Goal: Task Accomplishment & Management: Manage account settings

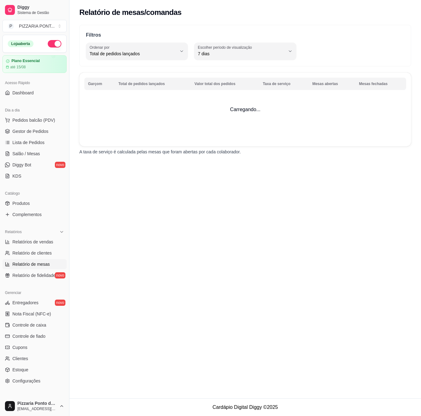
select select "TOTAL_OF_ORDERS"
select select "7"
click at [43, 132] on span "Gestor de Pedidos" at bounding box center [30, 131] width 36 height 6
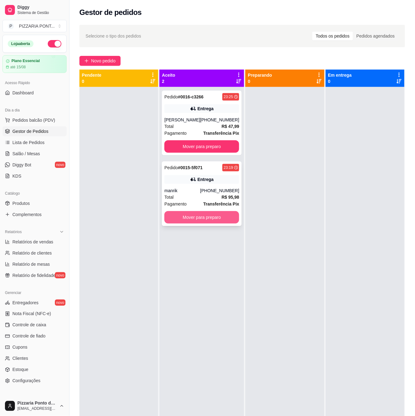
click at [198, 214] on button "Mover para preparo" at bounding box center [201, 217] width 75 height 12
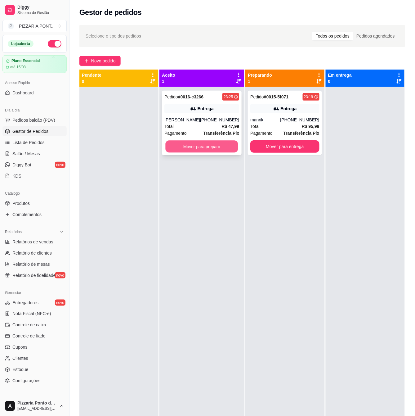
click at [216, 150] on button "Mover para preparo" at bounding box center [202, 146] width 73 height 12
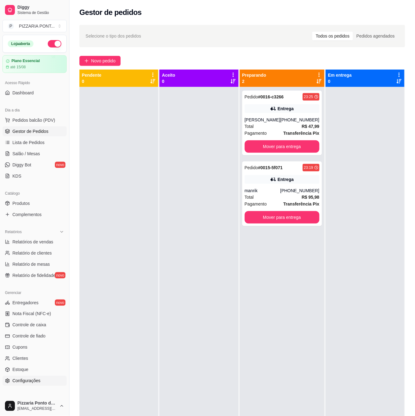
click at [31, 380] on span "Configurações" at bounding box center [26, 380] width 28 height 6
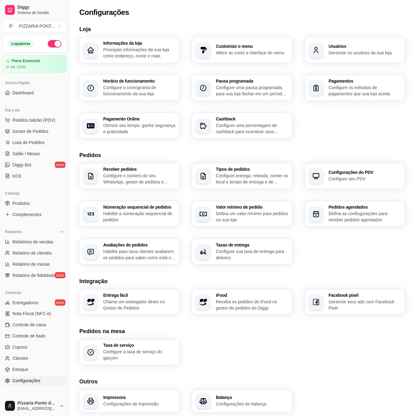
click at [312, 84] on div "button" at bounding box center [316, 87] width 15 height 15
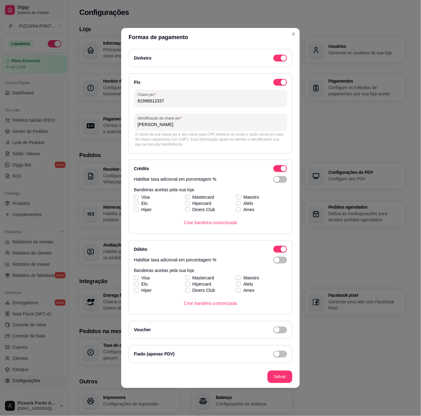
drag, startPoint x: 167, startPoint y: 100, endPoint x: 132, endPoint y: 101, distance: 34.5
click at [132, 101] on div "Pix Chave pix 81996812337 Identificação da chave pix Abel porto O nome da sua c…" at bounding box center [211, 113] width 164 height 80
click at [291, 33] on section "Loja Informações da loja Principais informações da sua loja como endereço, nome…" at bounding box center [242, 82] width 326 height 114
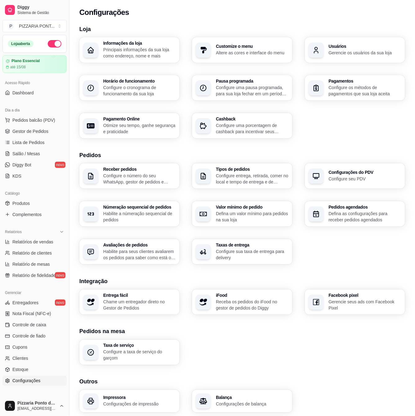
click at [293, 33] on h3 "Loja" at bounding box center [242, 29] width 326 height 9
click at [40, 135] on link "Gestor de Pedidos" at bounding box center [34, 131] width 64 height 10
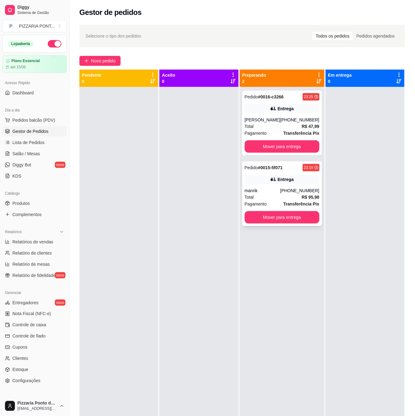
click at [278, 182] on div "Entrega" at bounding box center [286, 179] width 16 height 6
click at [304, 98] on div "23:25" at bounding box center [308, 96] width 9 height 5
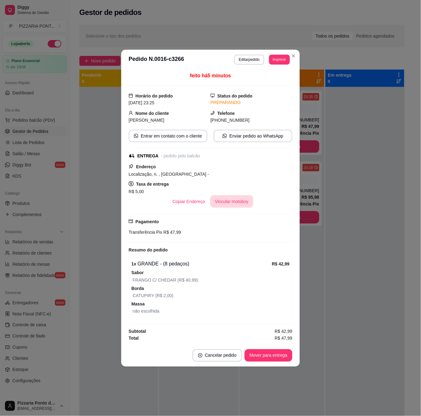
click at [243, 204] on button "Vincular motoboy" at bounding box center [231, 201] width 43 height 12
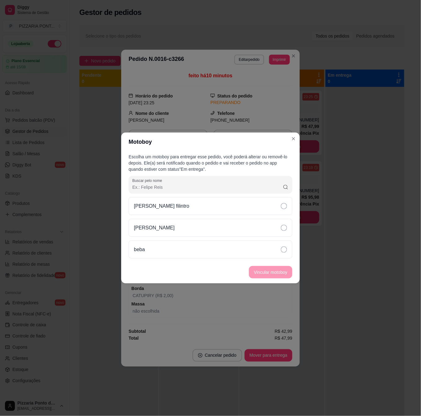
drag, startPoint x: 282, startPoint y: 233, endPoint x: 282, endPoint y: 240, distance: 7.2
click at [282, 233] on div "[PERSON_NAME]" at bounding box center [211, 228] width 164 height 18
click at [279, 273] on button "Vincular motoboy" at bounding box center [270, 272] width 43 height 12
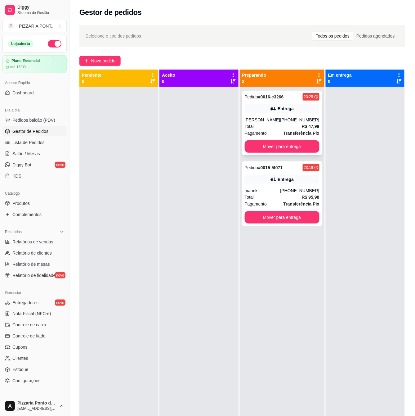
click at [287, 106] on div "Entrega" at bounding box center [286, 108] width 16 height 6
click at [293, 192] on div "[PHONE_NUMBER]" at bounding box center [299, 190] width 39 height 6
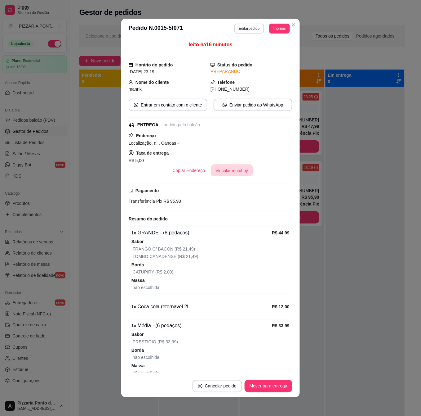
click at [231, 168] on button "Vincular motoboy" at bounding box center [232, 170] width 42 height 12
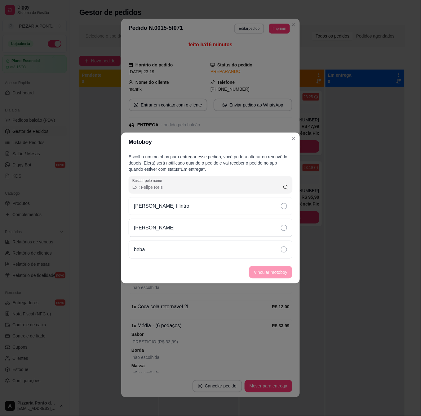
click at [281, 232] on div "[PERSON_NAME]" at bounding box center [211, 228] width 164 height 18
click at [279, 275] on button "Vincular motoboy" at bounding box center [270, 272] width 43 height 12
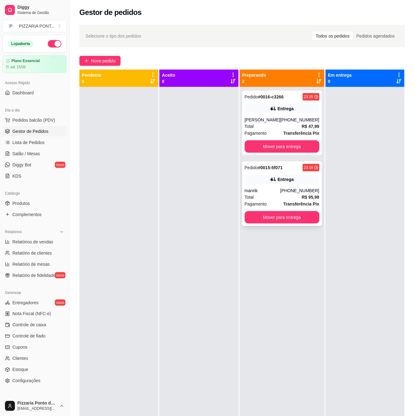
click at [296, 187] on div "Pedido # 0015-5f071 23:19 Entrega manrik [PHONE_NUMBER] Total R$ 95,98 Pagament…" at bounding box center [282, 193] width 80 height 65
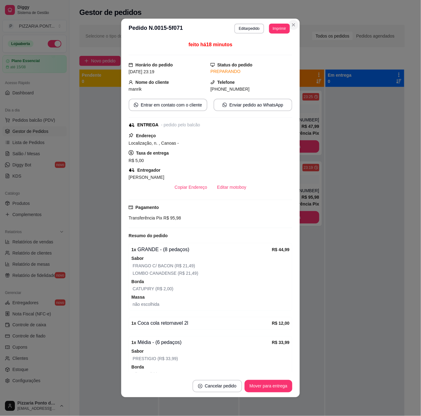
drag, startPoint x: 294, startPoint y: 20, endPoint x: 292, endPoint y: 24, distance: 4.3
click at [292, 22] on section "**********" at bounding box center [210, 208] width 179 height 378
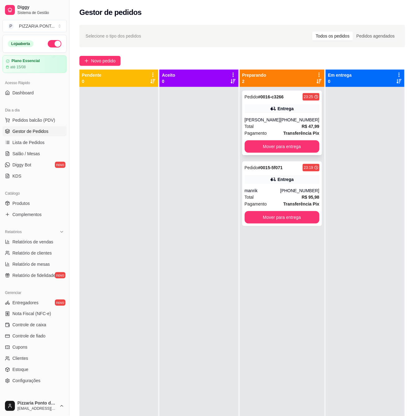
click at [287, 114] on div "Pedido # 0016-c3266 23:25 Entrega luiz [PHONE_NUMBER] Total R$ 47,99 Pagamento …" at bounding box center [282, 123] width 80 height 65
click at [285, 189] on div "[PHONE_NUMBER]" at bounding box center [299, 190] width 39 height 6
click at [282, 106] on div "Entrega" at bounding box center [286, 108] width 16 height 6
click at [35, 325] on span "Controle de caixa" at bounding box center [29, 325] width 34 height 6
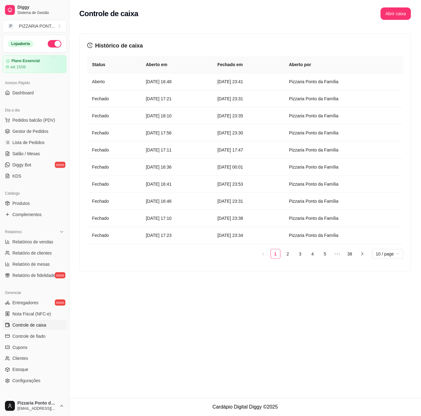
click at [50, 42] on button "button" at bounding box center [55, 43] width 14 height 7
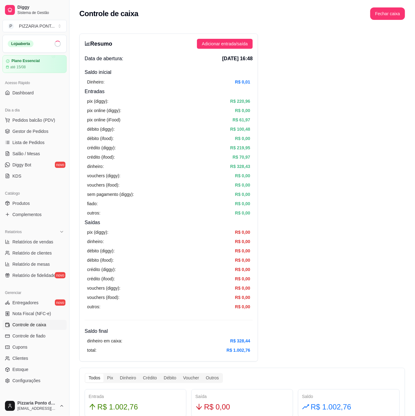
click at [54, 44] on span at bounding box center [58, 44] width 8 height 8
click at [42, 128] on span "Gestor de Pedidos" at bounding box center [30, 131] width 36 height 6
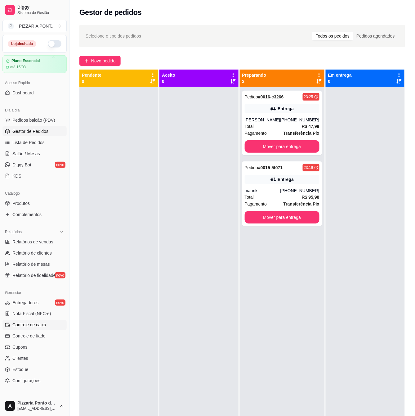
click at [60, 325] on link "Controle de caixa" at bounding box center [34, 325] width 64 height 10
click at [56, 325] on link "Controle de caixa" at bounding box center [34, 325] width 64 height 10
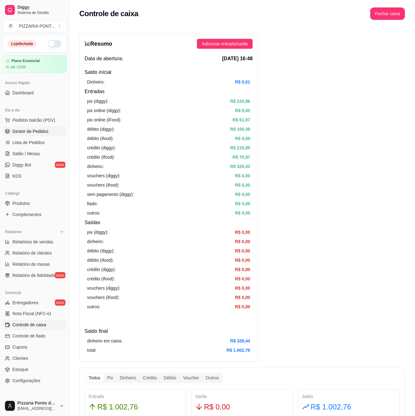
click at [42, 132] on span "Gestor de Pedidos" at bounding box center [30, 131] width 36 height 6
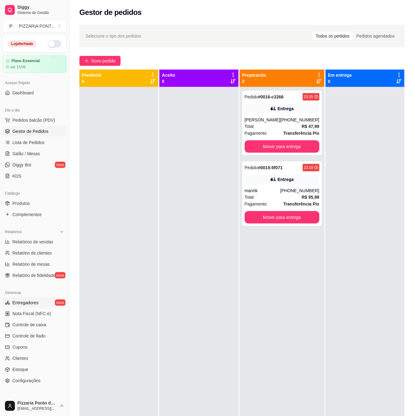
click at [40, 303] on link "Entregadores novo" at bounding box center [34, 302] width 64 height 10
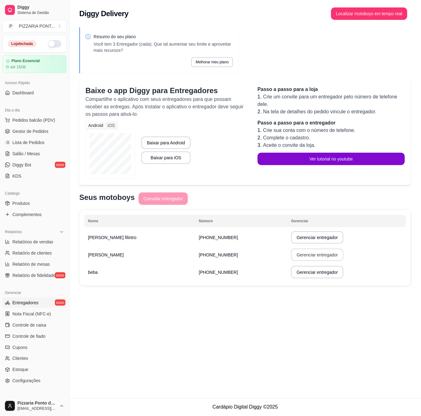
click at [300, 258] on button "Gerenciar entregador" at bounding box center [317, 254] width 52 height 12
select select "30"
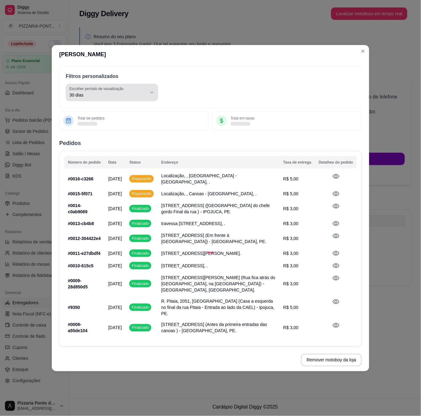
click at [146, 92] on span "30 dias" at bounding box center [108, 95] width 78 height 6
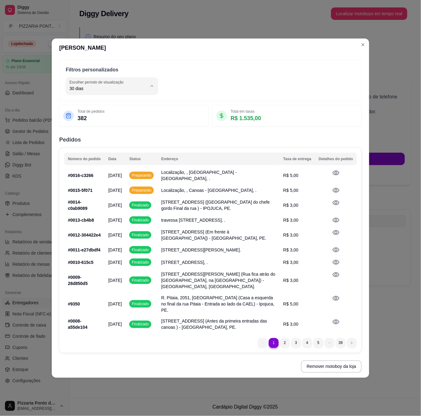
click at [143, 107] on ul "Hoje Ontem 7 dias 15 dias 30 dias 45 dias Customizado" at bounding box center [112, 137] width 84 height 70
type input "0"
select select "0"
click at [144, 85] on span "Hoje" at bounding box center [108, 88] width 78 height 6
click at [133, 97] on span "Hoje" at bounding box center [109, 100] width 73 height 6
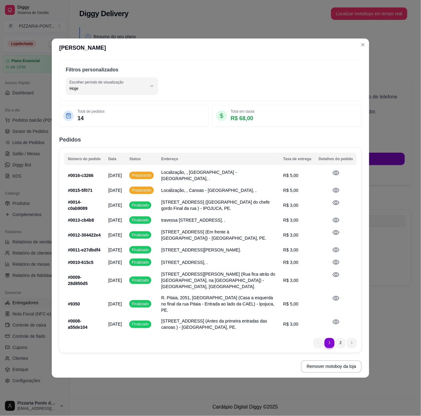
drag, startPoint x: 166, startPoint y: 2, endPoint x: 296, endPoint y: 85, distance: 154.0
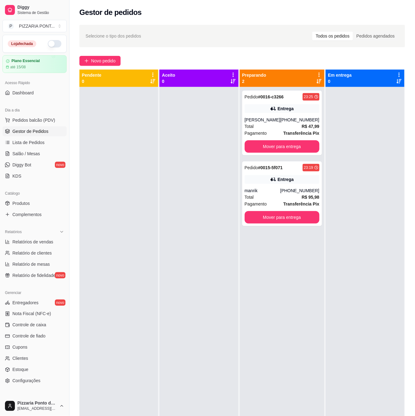
drag, startPoint x: 277, startPoint y: 301, endPoint x: 131, endPoint y: 269, distance: 150.1
click at [269, 305] on div "Pedido # 0016-c3266 23:25 Entrega luiz [PHONE_NUMBER] Total R$ 47,99 Pagamento …" at bounding box center [282, 295] width 85 height 416
click at [41, 145] on span "Lista de Pedidos" at bounding box center [28, 142] width 32 height 6
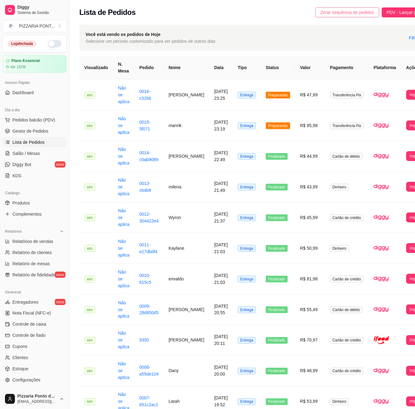
click at [345, 14] on span "Zerar sequência de pedidos" at bounding box center [347, 12] width 54 height 7
drag, startPoint x: 345, startPoint y: 15, endPoint x: 339, endPoint y: 18, distance: 6.8
click at [345, 15] on span "Zerar sequência de pedidos" at bounding box center [347, 12] width 54 height 7
click at [45, 324] on span "Controle de caixa" at bounding box center [29, 325] width 34 height 6
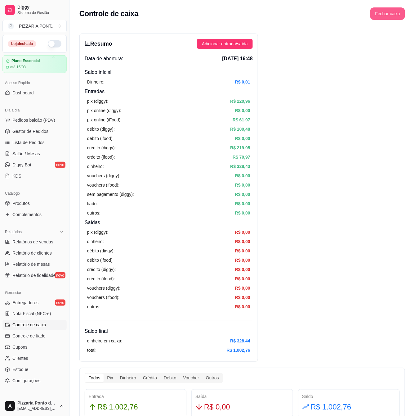
click at [395, 11] on button "Fechar caixa" at bounding box center [387, 13] width 35 height 12
click at [407, 52] on span "Sim" at bounding box center [404, 55] width 7 height 7
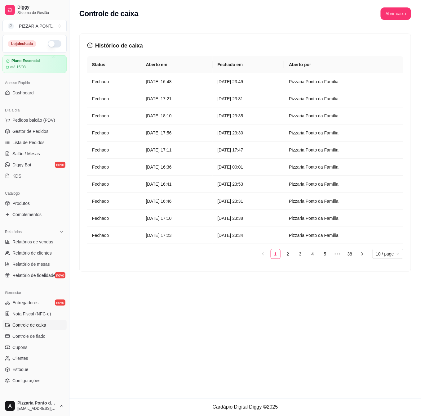
click at [44, 326] on span "Controle de caixa" at bounding box center [29, 325] width 34 height 6
click at [49, 138] on link "Lista de Pedidos" at bounding box center [34, 142] width 64 height 10
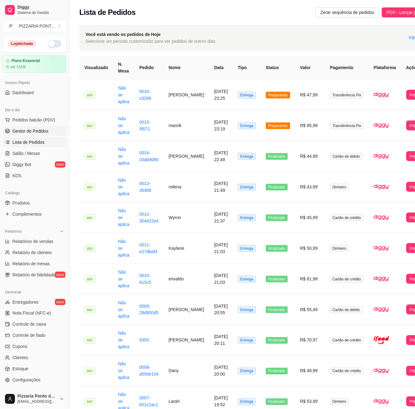
click at [38, 131] on span "Gestor de Pedidos" at bounding box center [30, 131] width 36 height 6
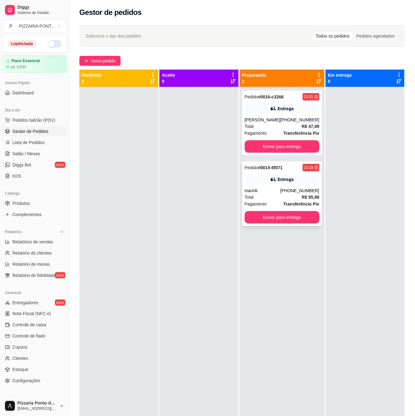
click at [274, 217] on button "Mover para entrega" at bounding box center [282, 217] width 75 height 12
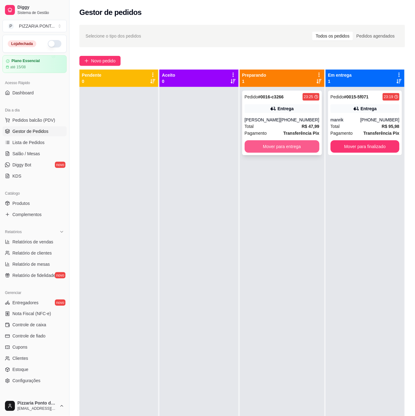
click at [286, 149] on button "Mover para entrega" at bounding box center [282, 146] width 75 height 12
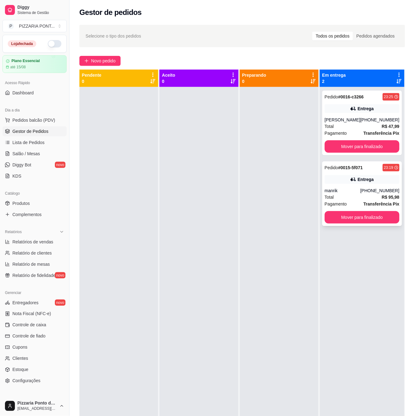
click at [338, 189] on div "manrik" at bounding box center [343, 190] width 36 height 6
click at [374, 127] on div "Total R$ 47,99" at bounding box center [362, 126] width 75 height 7
click at [340, 119] on div "[PERSON_NAME]" at bounding box center [343, 120] width 36 height 6
click at [31, 332] on link "Controle de fiado" at bounding box center [34, 336] width 64 height 10
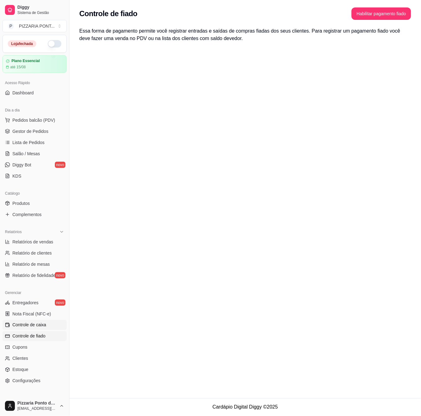
drag, startPoint x: 33, startPoint y: 329, endPoint x: 42, endPoint y: 324, distance: 10.1
click at [34, 329] on link "Controle de caixa" at bounding box center [34, 325] width 64 height 10
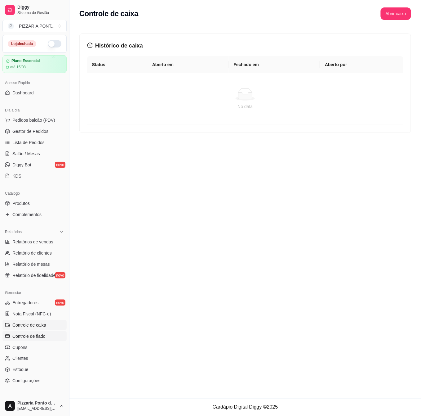
click at [34, 332] on link "Controle de fiado" at bounding box center [34, 336] width 64 height 10
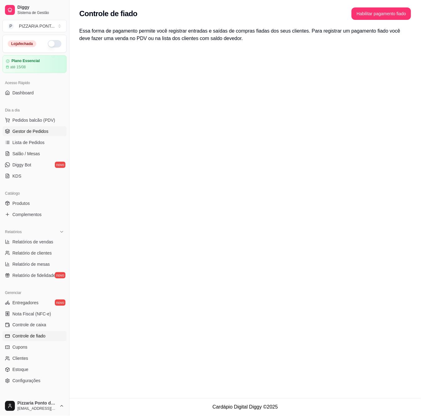
click at [33, 134] on span "Gestor de Pedidos" at bounding box center [30, 131] width 36 height 6
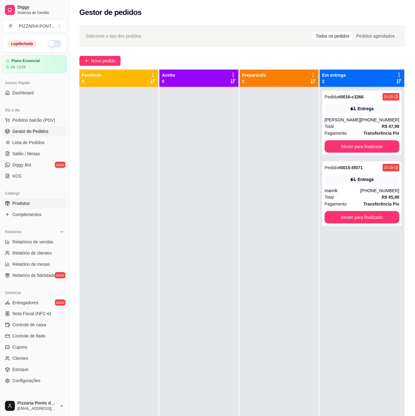
click at [29, 200] on span "Produtos" at bounding box center [20, 203] width 17 height 6
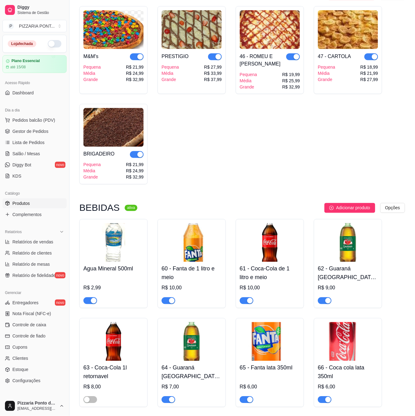
scroll to position [910, 0]
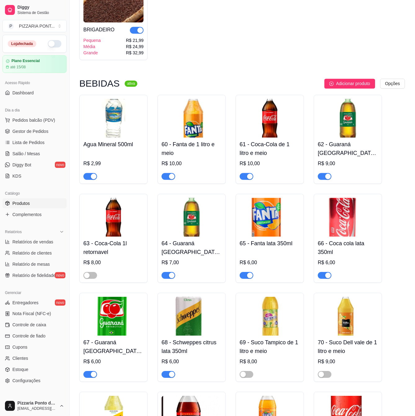
click at [328, 266] on div at bounding box center [348, 272] width 60 height 12
click at [323, 272] on span "button" at bounding box center [325, 275] width 14 height 7
click at [37, 215] on span "Complementos" at bounding box center [26, 214] width 29 height 6
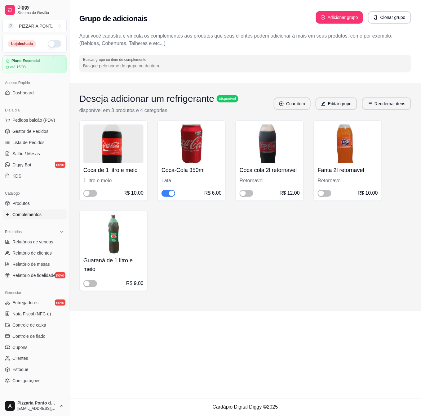
click at [173, 194] on div "button" at bounding box center [172, 193] width 6 height 6
click at [94, 195] on span "button" at bounding box center [90, 193] width 14 height 7
click at [246, 194] on button "button" at bounding box center [247, 193] width 14 height 7
click at [96, 283] on span "button" at bounding box center [90, 283] width 14 height 7
click at [34, 198] on link "Produtos" at bounding box center [34, 203] width 64 height 10
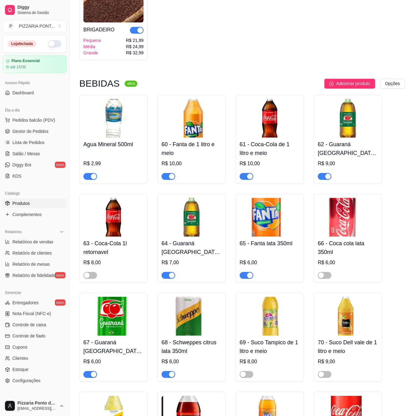
scroll to position [951, 0]
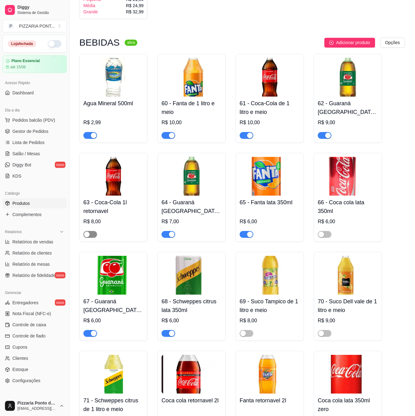
click at [92, 231] on span "button" at bounding box center [90, 234] width 14 height 7
click at [92, 231] on div "button" at bounding box center [94, 234] width 6 height 6
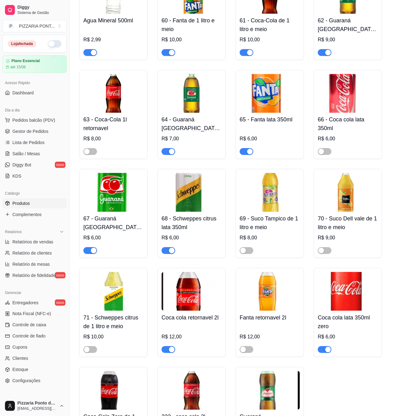
scroll to position [1075, 0]
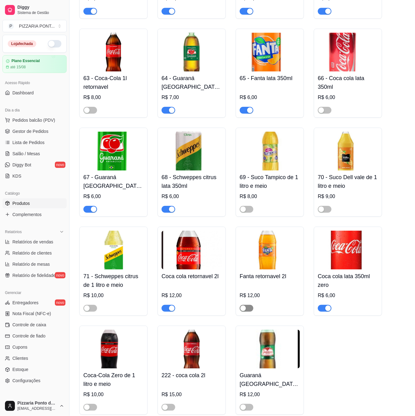
click at [247, 305] on button "button" at bounding box center [247, 308] width 14 height 7
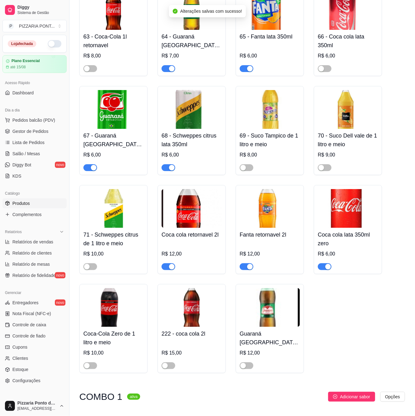
scroll to position [1133, 0]
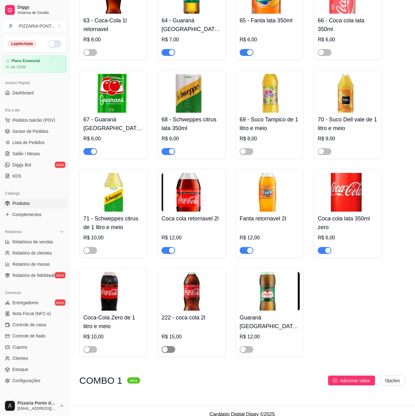
click at [172, 346] on span "button" at bounding box center [169, 349] width 14 height 7
click at [246, 346] on div "button" at bounding box center [243, 349] width 6 height 6
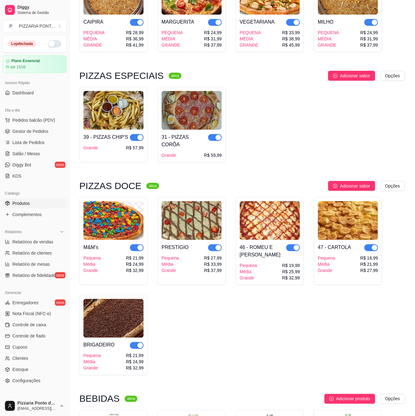
scroll to position [512, 0]
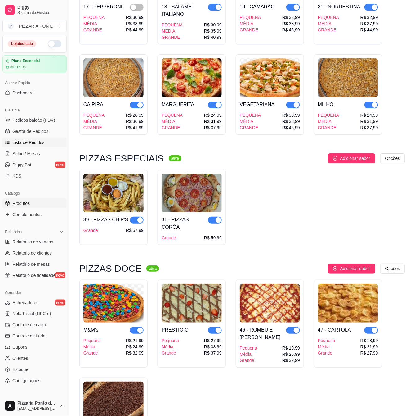
click at [42, 140] on span "Lista de Pedidos" at bounding box center [28, 142] width 32 height 6
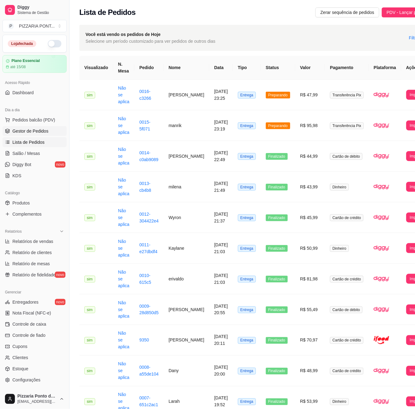
click at [52, 129] on link "Gestor de Pedidos" at bounding box center [34, 131] width 64 height 10
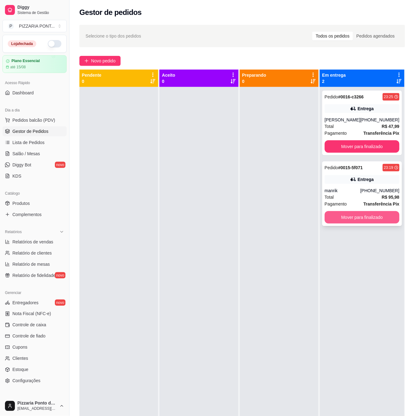
click at [365, 220] on button "Mover para finalizado" at bounding box center [362, 217] width 75 height 12
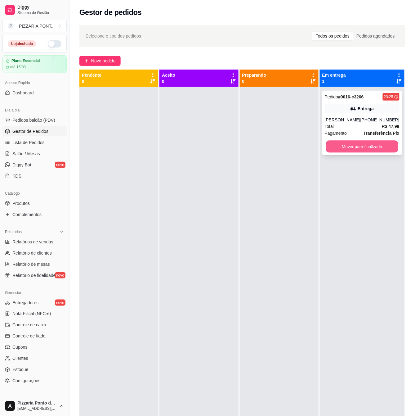
click at [373, 151] on button "Mover para finalizado" at bounding box center [362, 146] width 73 height 12
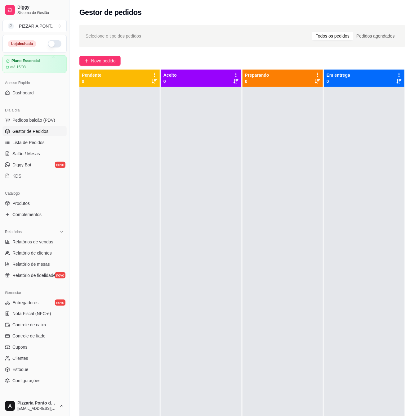
click at [400, 12] on div "Gestor de pedidos" at bounding box center [242, 12] width 326 height 10
